Goal: Complete application form

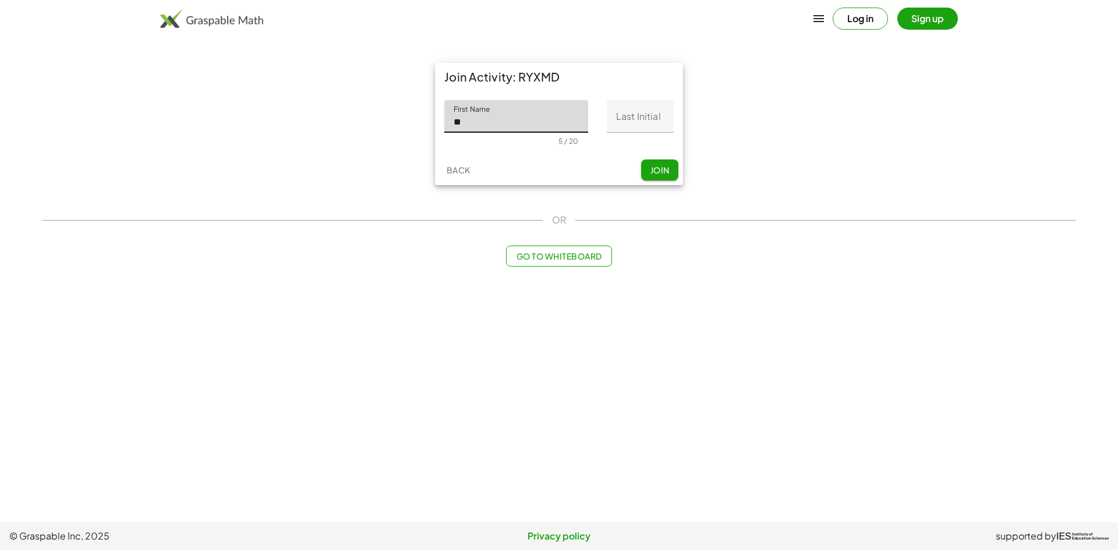
type input "*"
type input "********"
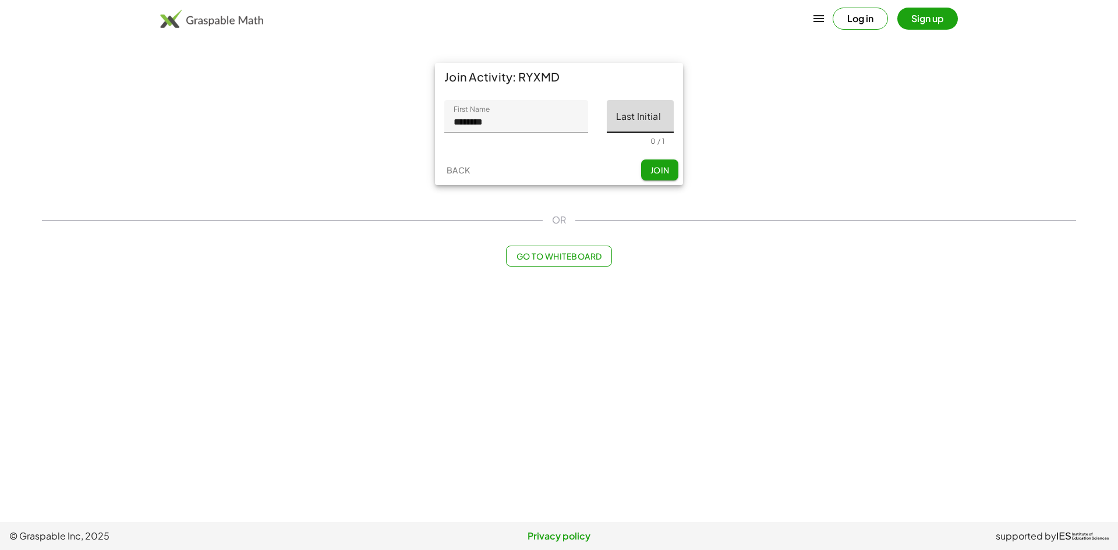
click at [647, 117] on input "Last Initial" at bounding box center [640, 116] width 67 height 33
type input "*"
click at [643, 170] on button "Join" at bounding box center [659, 170] width 37 height 21
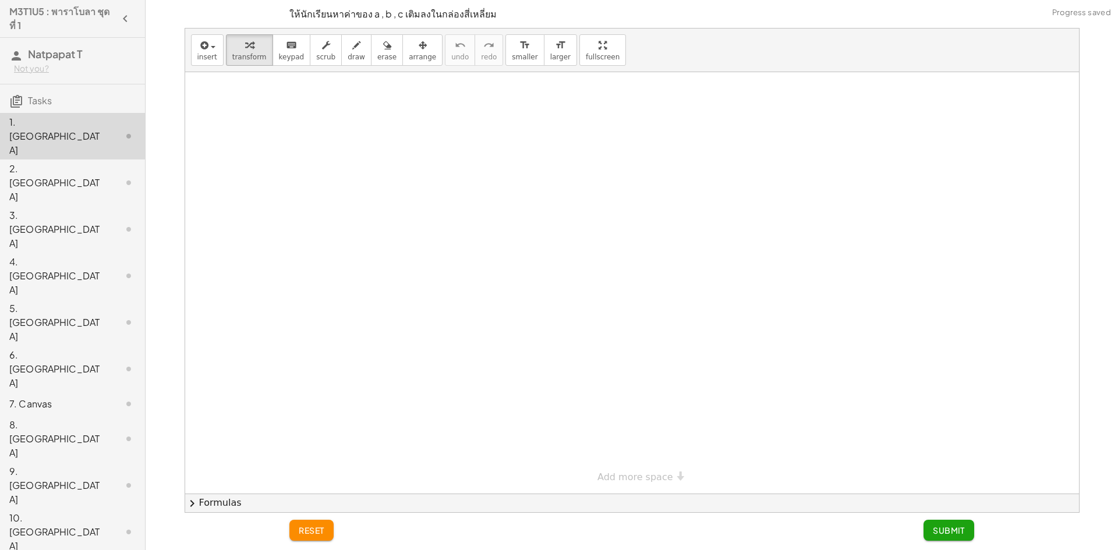
click at [111, 176] on div at bounding box center [119, 183] width 33 height 14
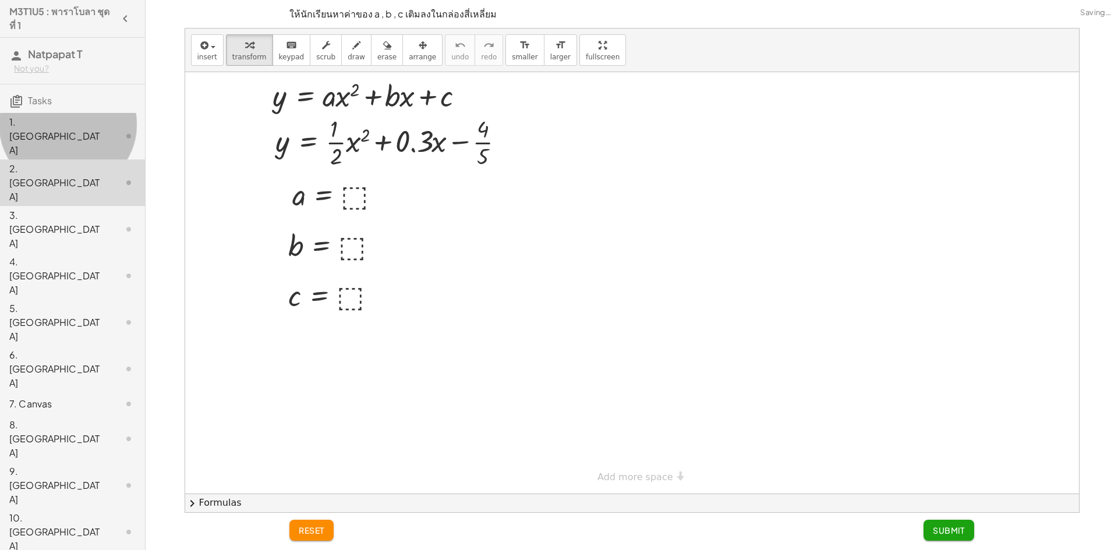
click at [103, 129] on div at bounding box center [119, 136] width 33 height 14
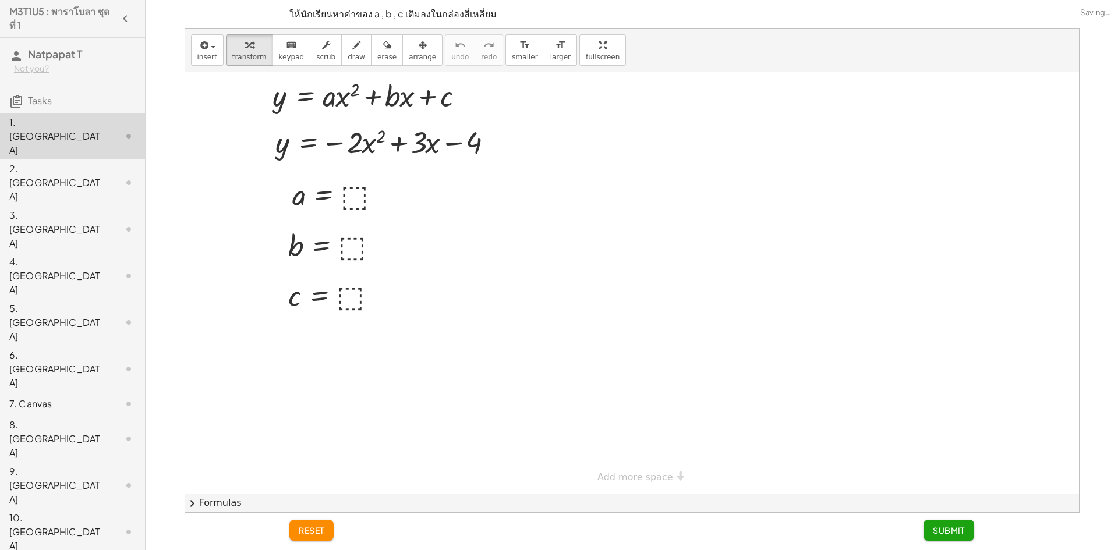
click at [91, 162] on div "2. [GEOGRAPHIC_DATA]" at bounding box center [56, 183] width 94 height 42
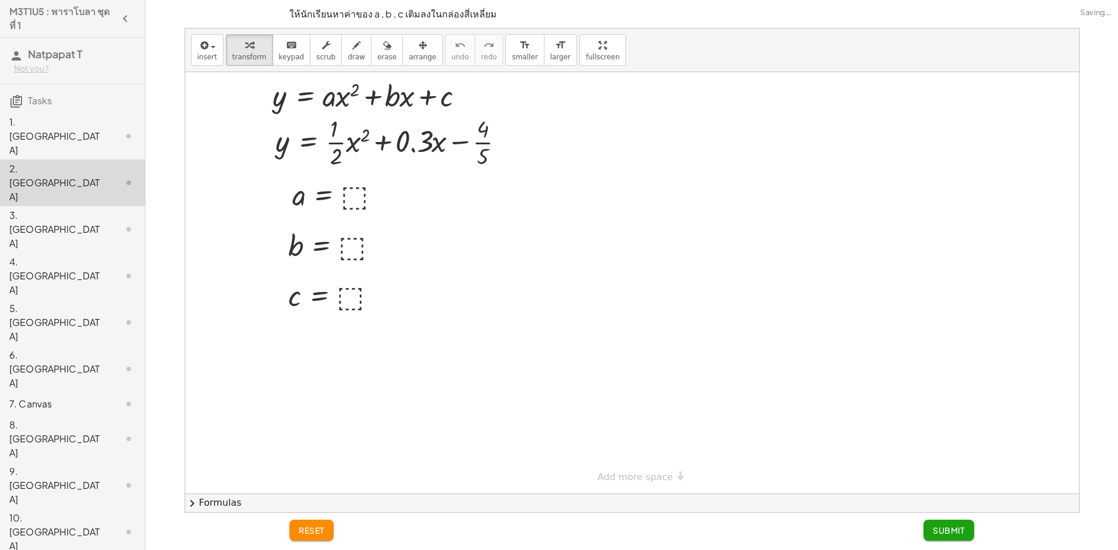
click at [89, 122] on div "1. [GEOGRAPHIC_DATA]" at bounding box center [56, 136] width 94 height 42
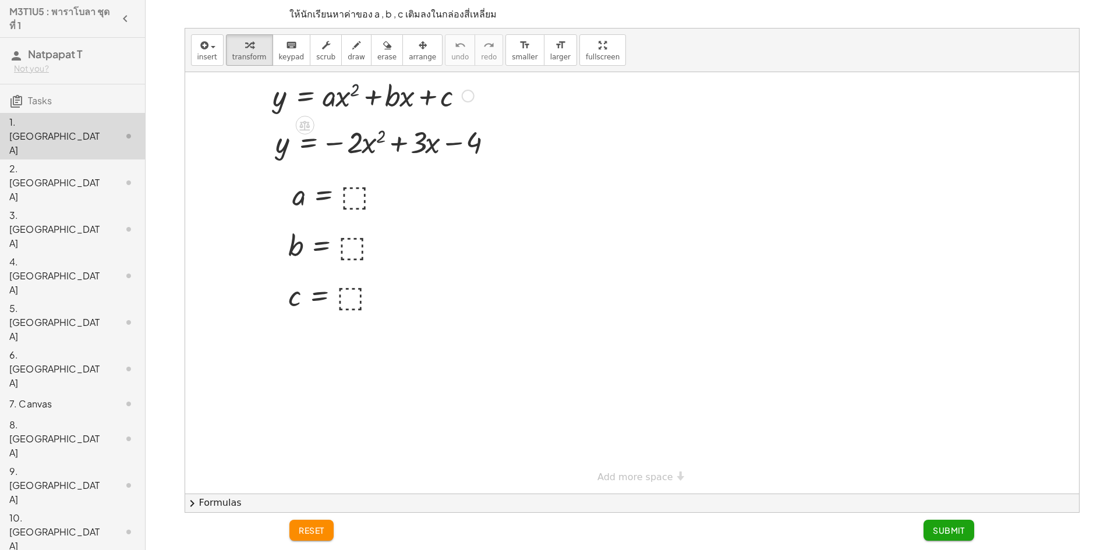
click at [351, 93] on div at bounding box center [373, 95] width 213 height 40
click at [353, 196] on div at bounding box center [339, 194] width 106 height 38
